Goal: Check status: Check status

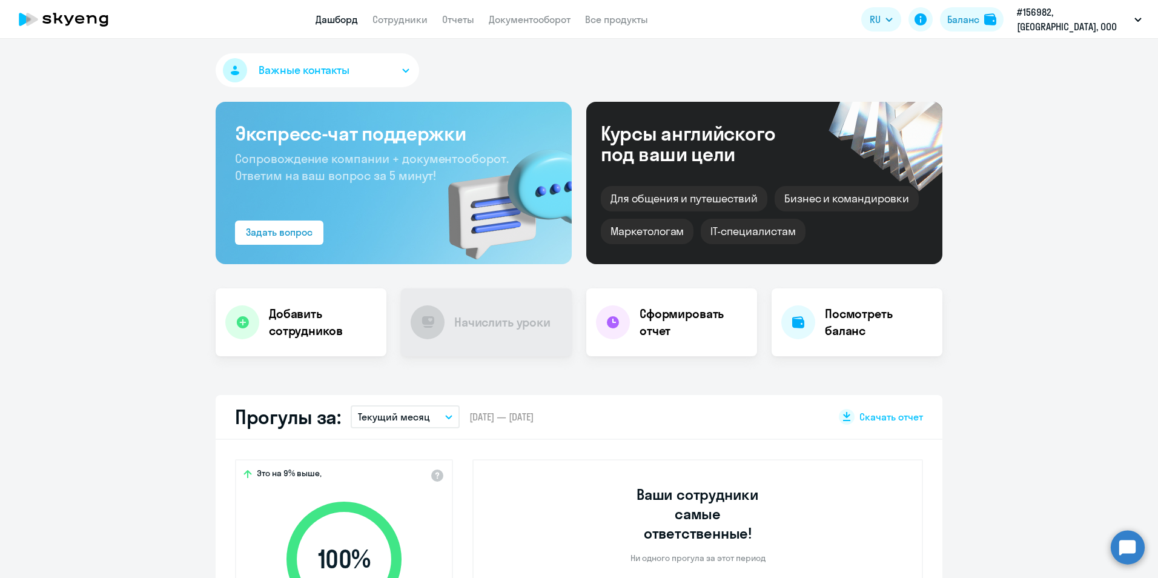
select select "30"
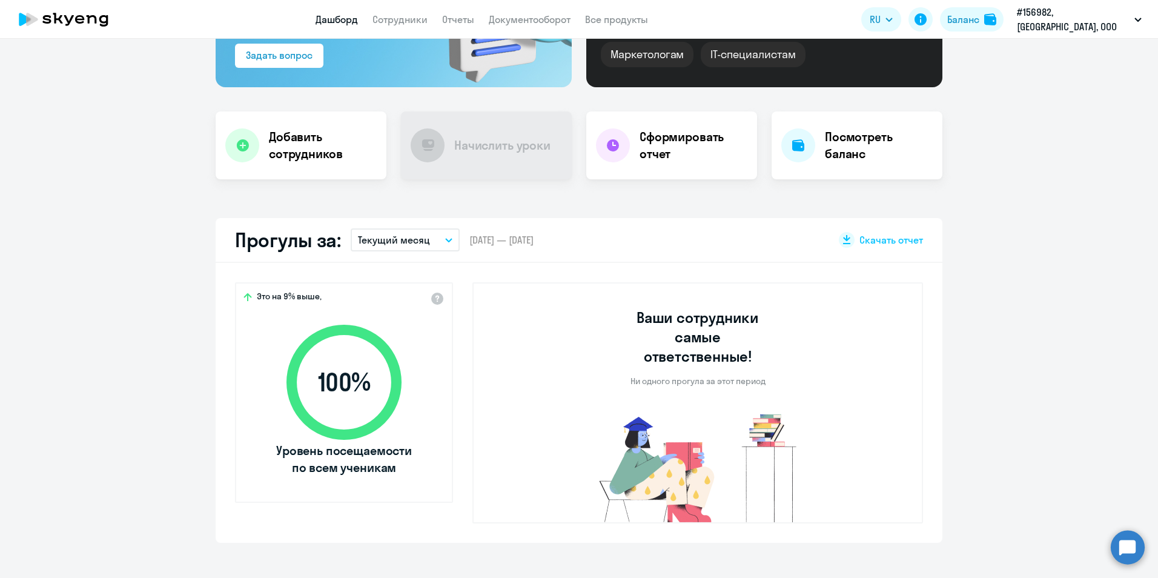
scroll to position [182, 0]
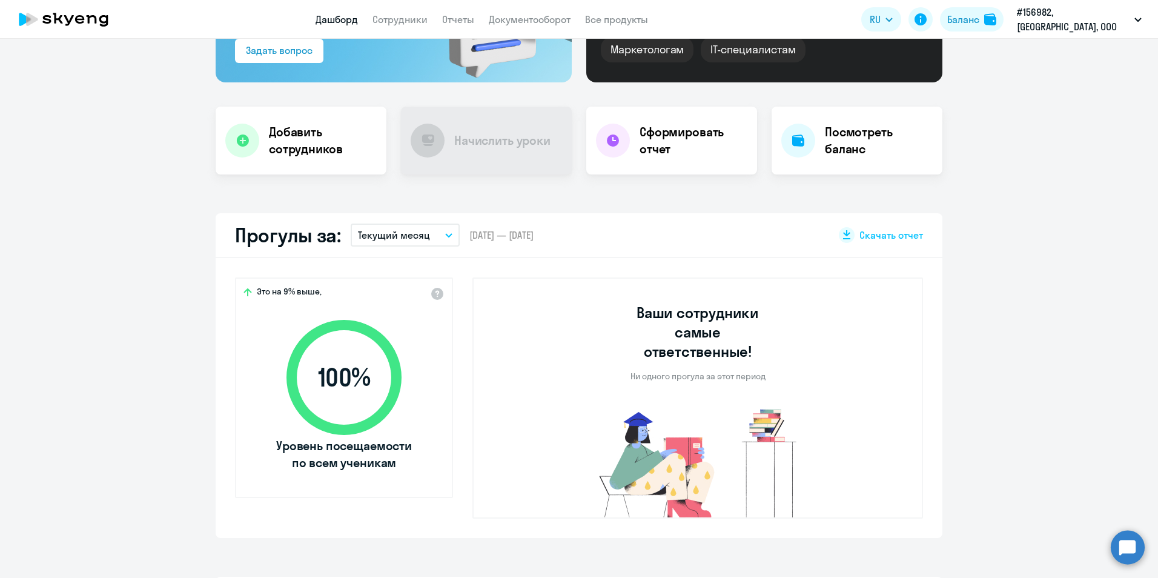
click at [443, 230] on button "Текущий месяц" at bounding box center [405, 235] width 109 height 23
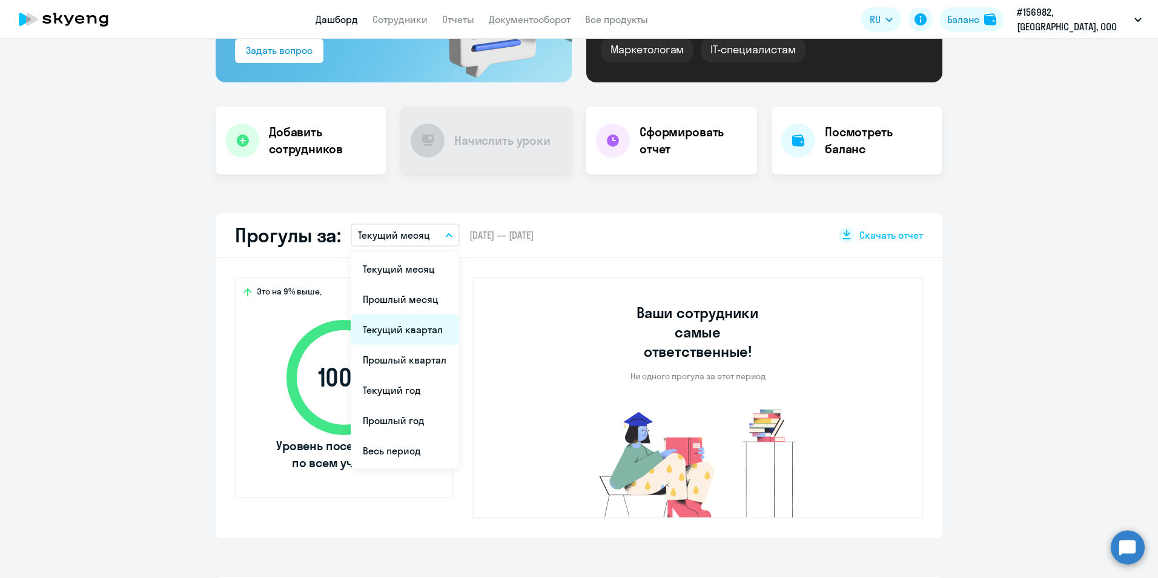
click at [405, 328] on li "Текущий квартал" at bounding box center [405, 329] width 108 height 30
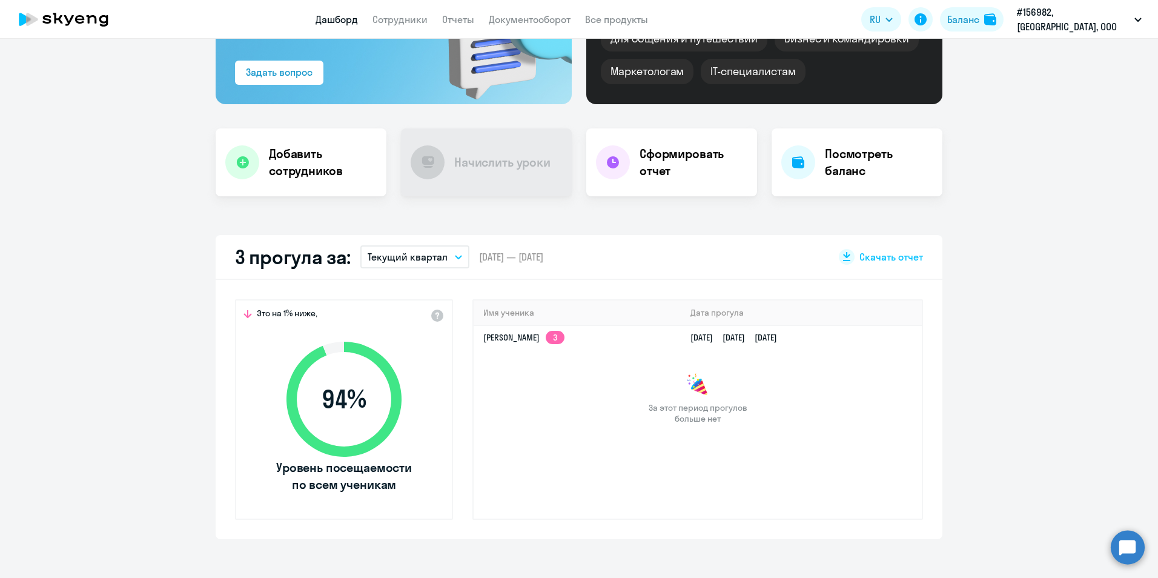
scroll to position [121, 0]
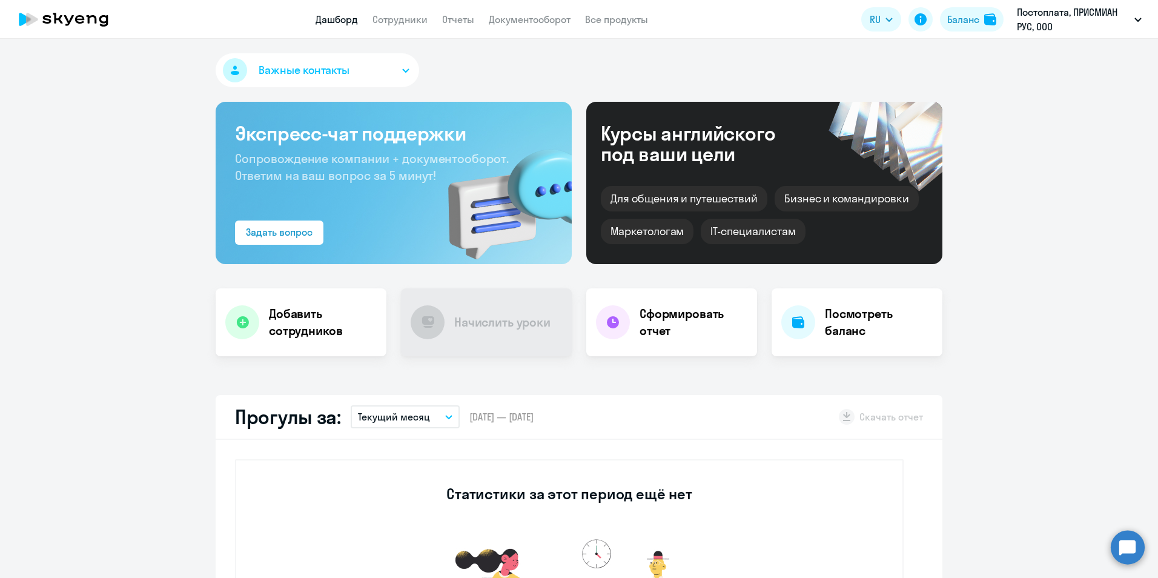
click at [445, 418] on icon "button" at bounding box center [448, 417] width 7 height 4
click at [406, 508] on li "Текущий квартал" at bounding box center [405, 511] width 108 height 30
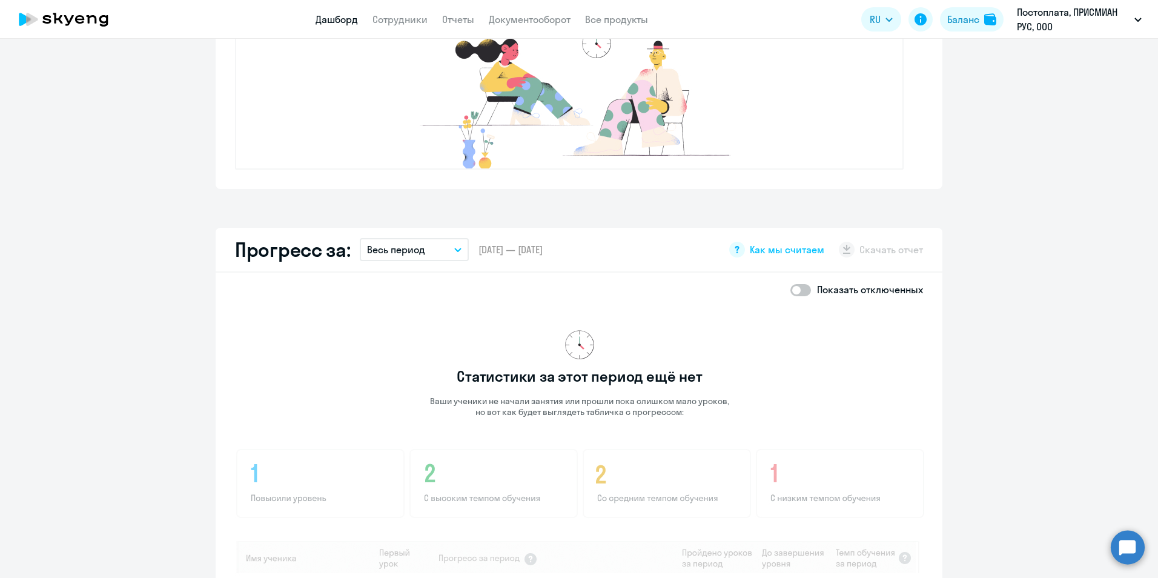
scroll to position [505, 0]
